Goal: Transaction & Acquisition: Purchase product/service

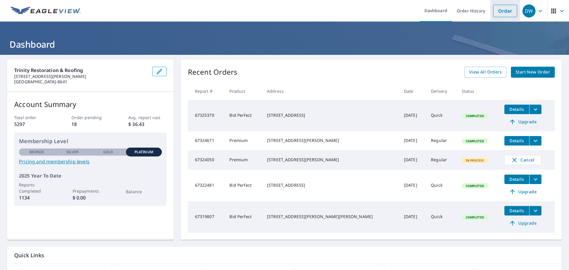
click at [496, 12] on link "Order" at bounding box center [505, 11] width 24 height 12
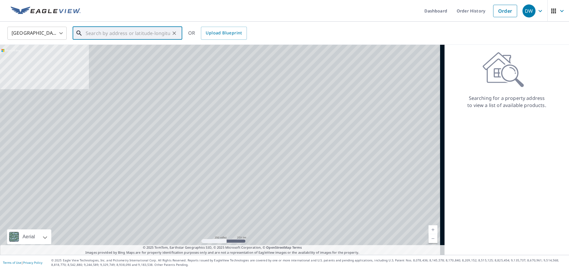
click at [141, 34] on input "text" at bounding box center [128, 33] width 84 height 17
paste input "[STREET_ADDRESS][PERSON_NAME]"
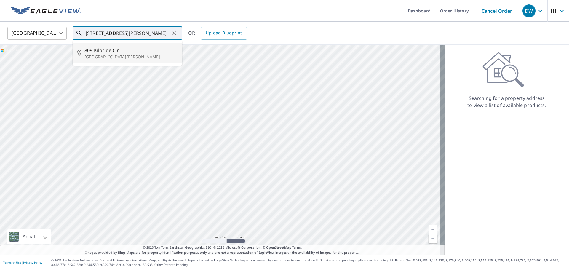
click at [139, 52] on span "809 Kilbride Cir" at bounding box center [130, 50] width 93 height 7
type input "[STREET_ADDRESS][PERSON_NAME]"
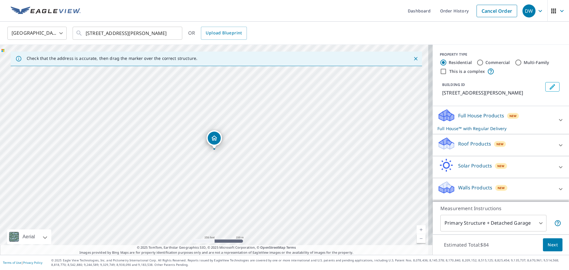
click at [473, 146] on p "Roof Products" at bounding box center [474, 143] width 33 height 7
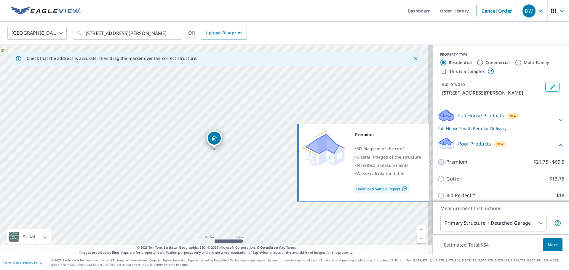
click at [438, 162] on input "Premium $21.75 - $69.5" at bounding box center [442, 162] width 9 height 7
checkbox input "true"
checkbox input "false"
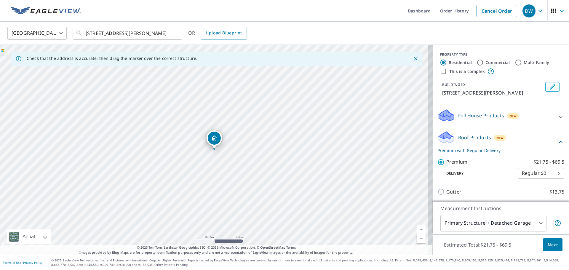
click at [548, 244] on span "Next" at bounding box center [553, 244] width 10 height 7
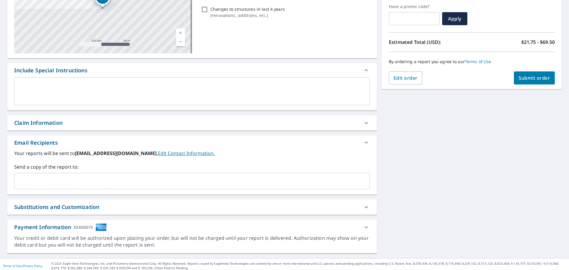
scroll to position [103, 0]
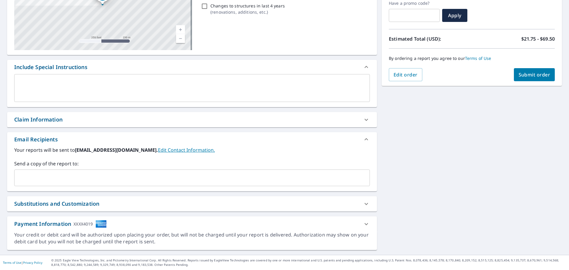
click at [101, 181] on input "text" at bounding box center [188, 177] width 342 height 11
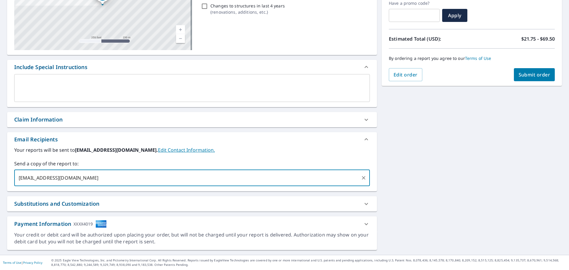
type input "[EMAIL_ADDRESS][DOMAIN_NAME]"
click at [522, 76] on span "Submit order" at bounding box center [535, 74] width 32 height 7
checkbox input "true"
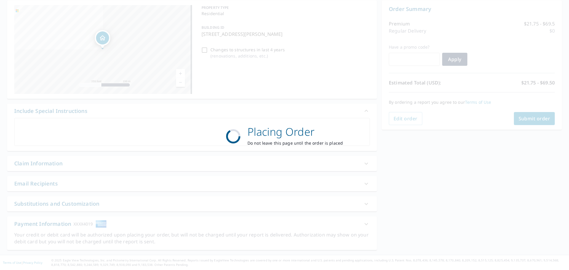
scroll to position [59, 0]
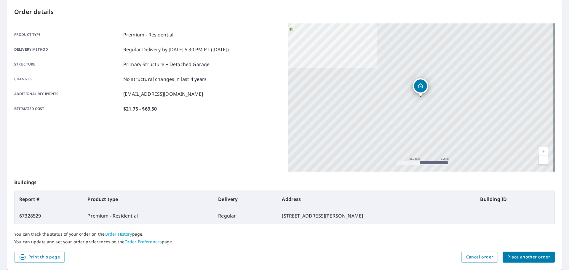
click at [525, 255] on span "Place another order" at bounding box center [529, 256] width 43 height 7
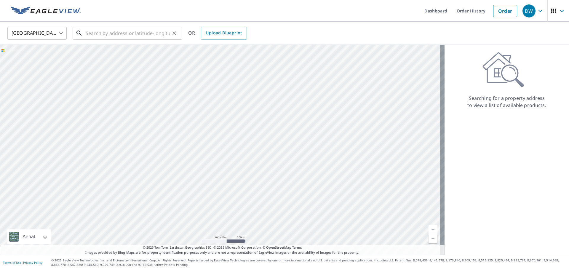
click at [127, 34] on input "text" at bounding box center [128, 33] width 84 height 17
paste input "[STREET_ADDRESS][PERSON_NAME][PERSON_NAME]"
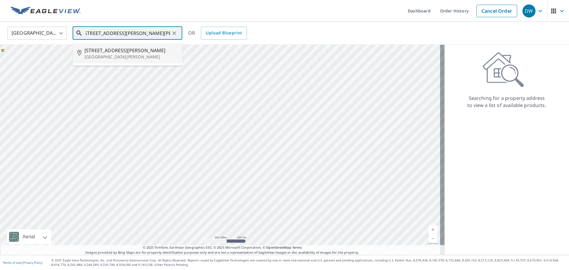
click at [112, 49] on span "[STREET_ADDRESS][PERSON_NAME]" at bounding box center [130, 50] width 93 height 7
type input "[STREET_ADDRESS][PERSON_NAME][PERSON_NAME]"
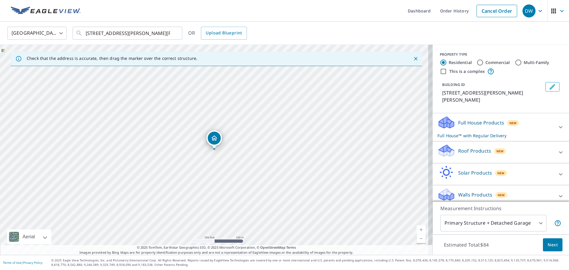
click at [472, 147] on p "Roof Products" at bounding box center [474, 150] width 33 height 7
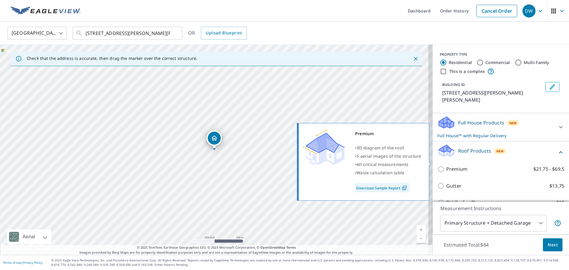
click at [438, 166] on input "Premium $21.75 - $69.5" at bounding box center [442, 169] width 9 height 7
checkbox input "true"
checkbox input "false"
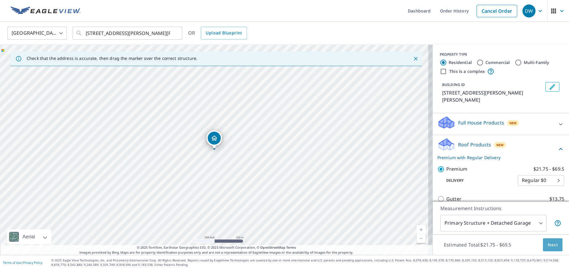
click at [552, 245] on span "Next" at bounding box center [553, 244] width 10 height 7
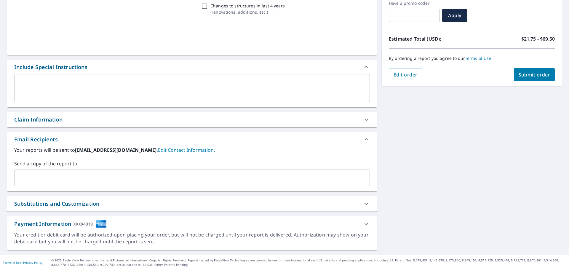
scroll to position [103, 0]
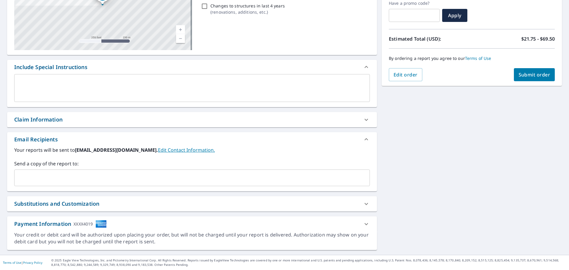
click at [110, 177] on input "text" at bounding box center [188, 177] width 342 height 11
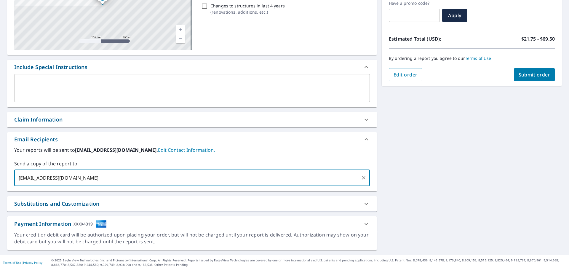
type input "[EMAIL_ADDRESS][DOMAIN_NAME]"
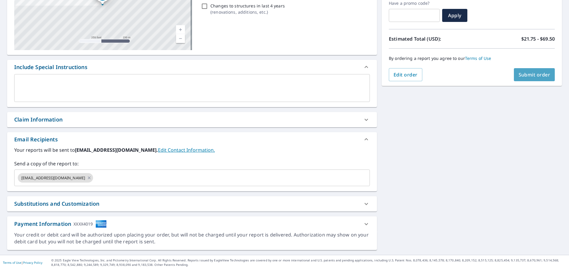
click at [538, 78] on button "Submit order" at bounding box center [534, 74] width 41 height 13
checkbox input "true"
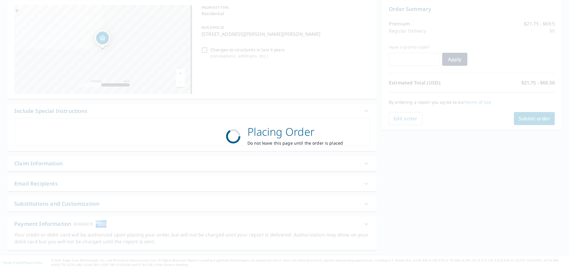
scroll to position [59, 0]
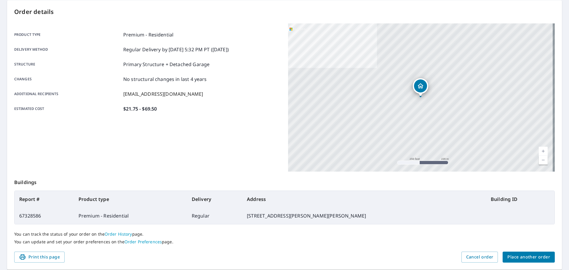
click at [520, 257] on span "Place another order" at bounding box center [529, 256] width 43 height 7
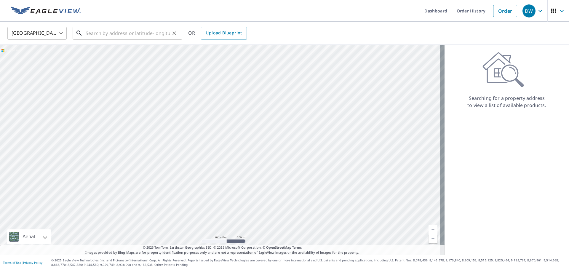
click at [119, 35] on input "text" at bounding box center [128, 33] width 84 height 17
paste input "[STREET_ADDRESS]"
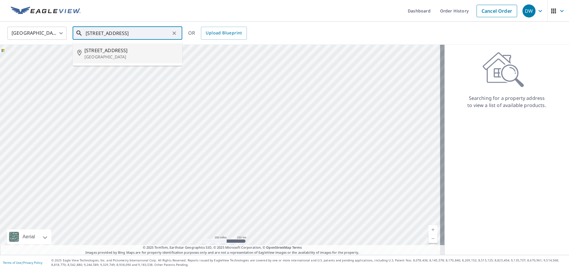
click at [120, 49] on span "[STREET_ADDRESS]" at bounding box center [130, 50] width 93 height 7
type input "[STREET_ADDRESS]"
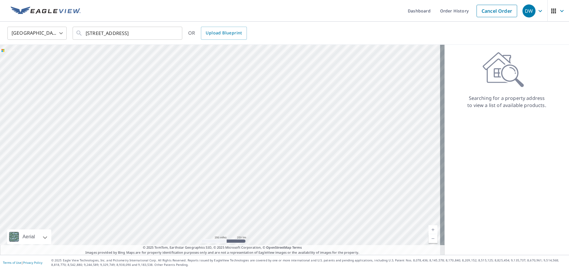
scroll to position [0, 0]
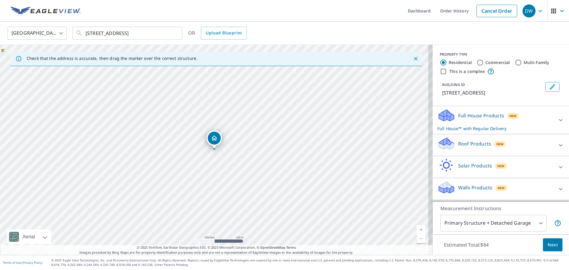
click at [465, 147] on p "Roof Products" at bounding box center [474, 143] width 33 height 7
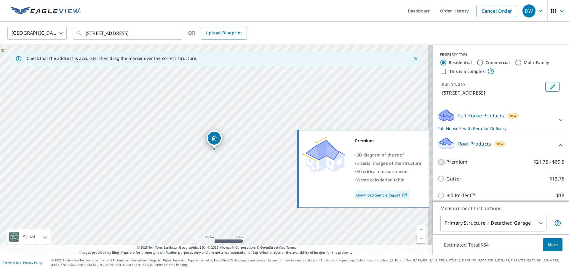
click at [438, 166] on input "Premium $21.75 - $69.5" at bounding box center [442, 162] width 9 height 7
checkbox input "true"
checkbox input "false"
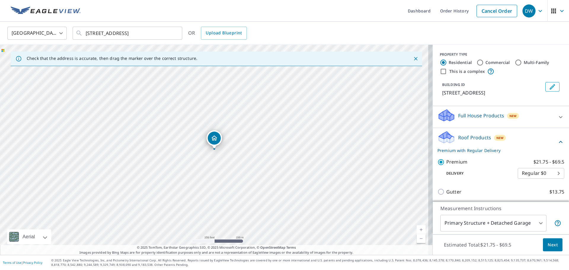
click at [548, 241] on span "Next" at bounding box center [553, 244] width 10 height 7
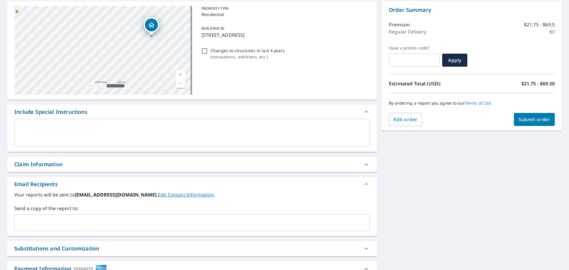
scroll to position [103, 0]
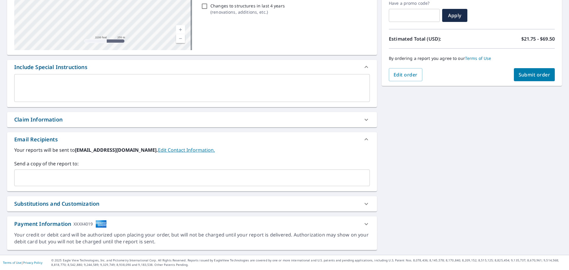
click at [118, 178] on input "text" at bounding box center [188, 177] width 342 height 11
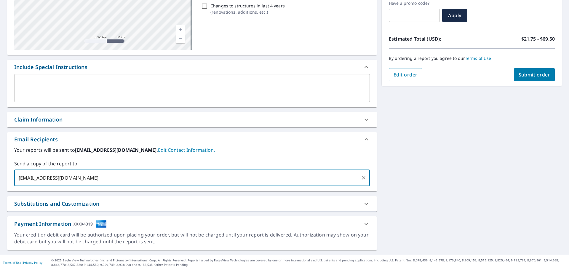
type input "[EMAIL_ADDRESS][DOMAIN_NAME]"
click at [538, 74] on span "Submit order" at bounding box center [535, 74] width 32 height 7
checkbox input "true"
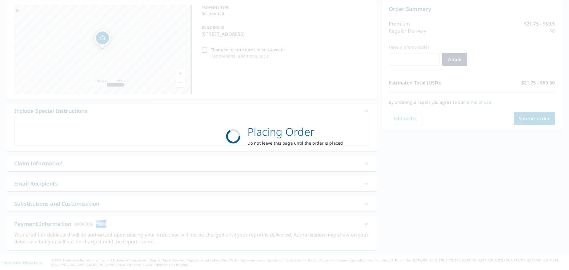
scroll to position [59, 0]
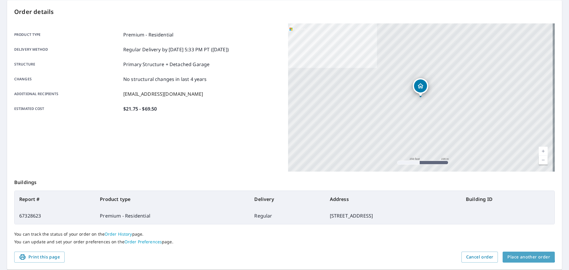
click at [519, 255] on span "Place another order" at bounding box center [529, 256] width 43 height 7
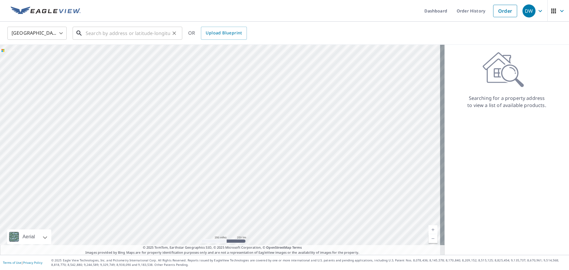
click at [101, 32] on input "text" at bounding box center [128, 33] width 84 height 17
paste input "[STREET_ADDRESS]"
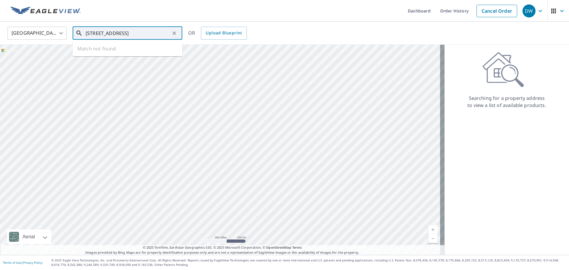
scroll to position [0, 7]
click at [110, 62] on li "[STREET_ADDRESS]" at bounding box center [128, 53] width 110 height 20
type input "[STREET_ADDRESS]"
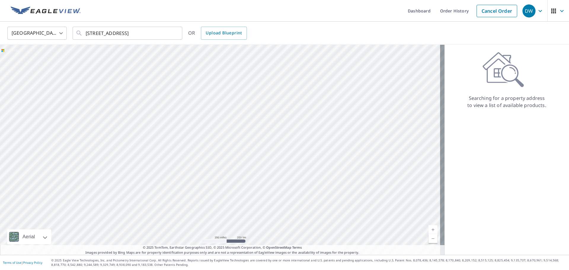
scroll to position [0, 0]
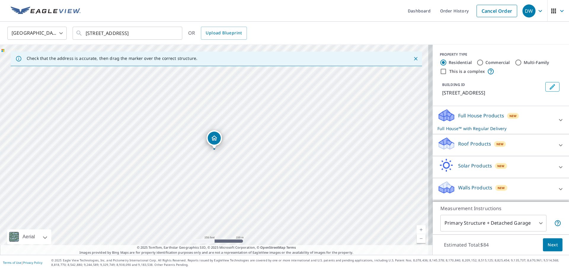
click at [489, 149] on div "Roof Products New" at bounding box center [496, 145] width 116 height 17
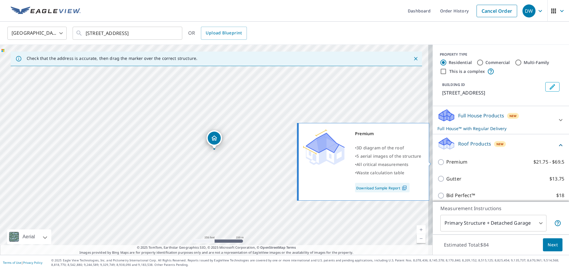
click at [438, 163] on input "Premium $21.75 - $69.5" at bounding box center [442, 162] width 9 height 7
checkbox input "true"
checkbox input "false"
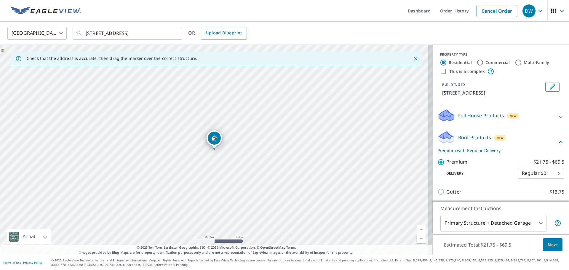
click at [548, 248] on span "Next" at bounding box center [553, 244] width 10 height 7
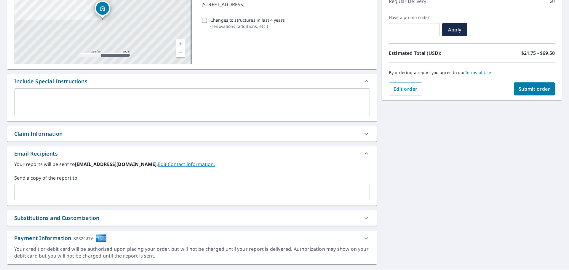
scroll to position [103, 0]
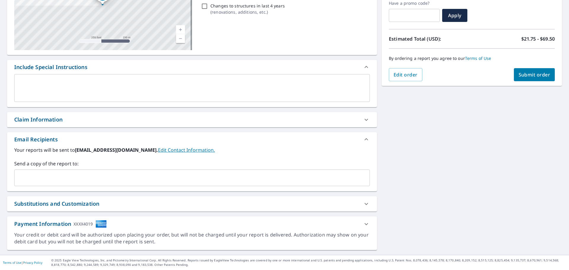
click at [74, 179] on input "text" at bounding box center [188, 177] width 342 height 11
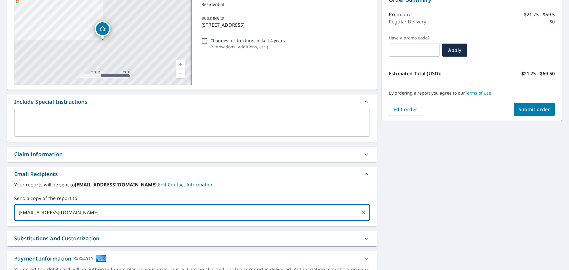
scroll to position [0, 0]
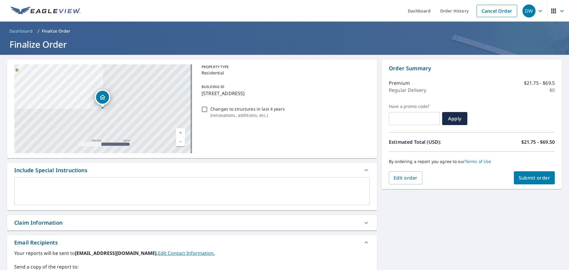
type input "[EMAIL_ADDRESS][DOMAIN_NAME]"
click at [527, 176] on span "Submit order" at bounding box center [535, 178] width 32 height 7
checkbox input "true"
